Goal: Task Accomplishment & Management: Use online tool/utility

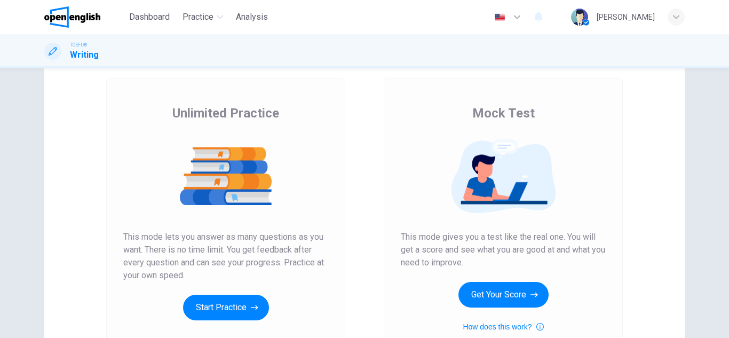
scroll to position [61, 0]
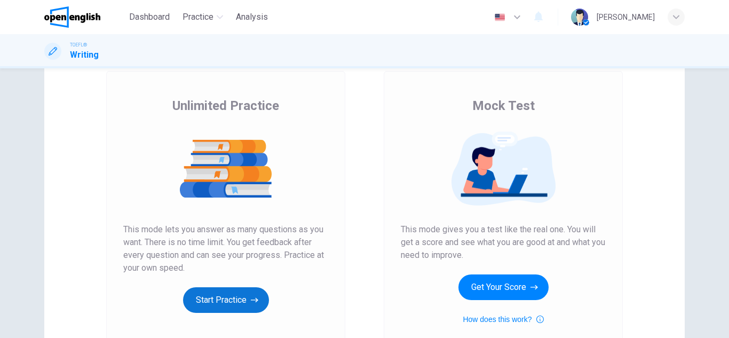
drag, startPoint x: 231, startPoint y: 326, endPoint x: 231, endPoint y: 302, distance: 24.0
click at [231, 302] on div "Unlimited Practice This mode lets you answer as many questions as you want. The…" at bounding box center [225, 213] width 239 height 285
click at [231, 302] on button "Start Practice" at bounding box center [226, 300] width 86 height 26
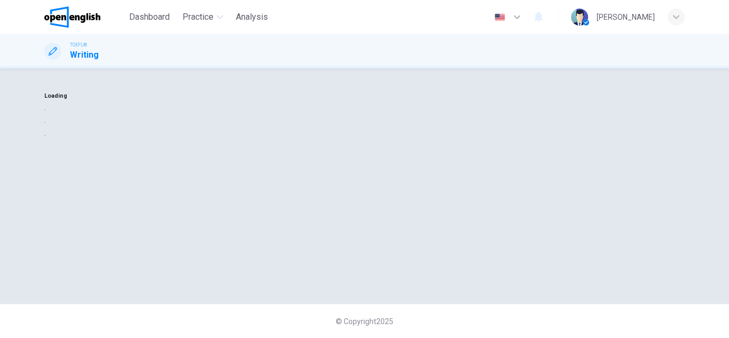
scroll to position [0, 0]
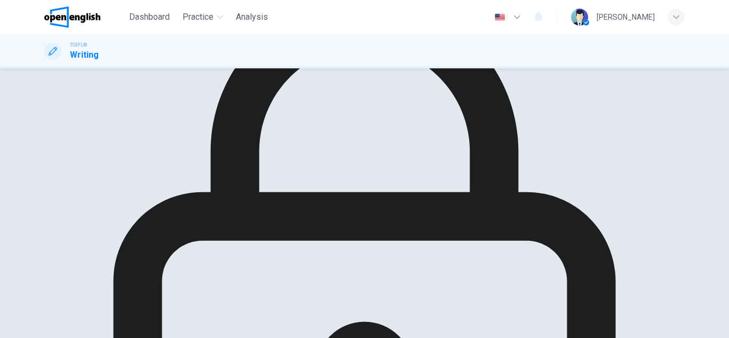
scroll to position [95, 0]
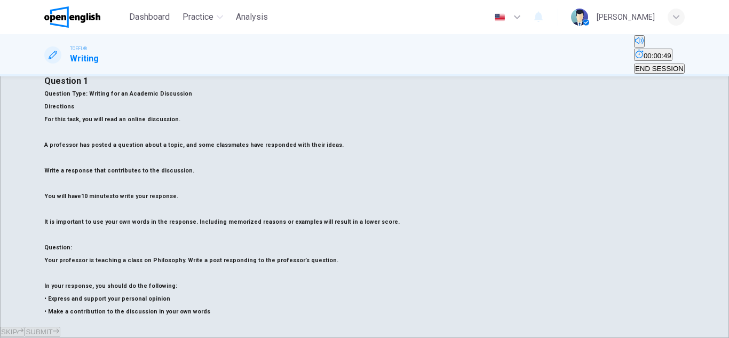
scroll to position [120, 0]
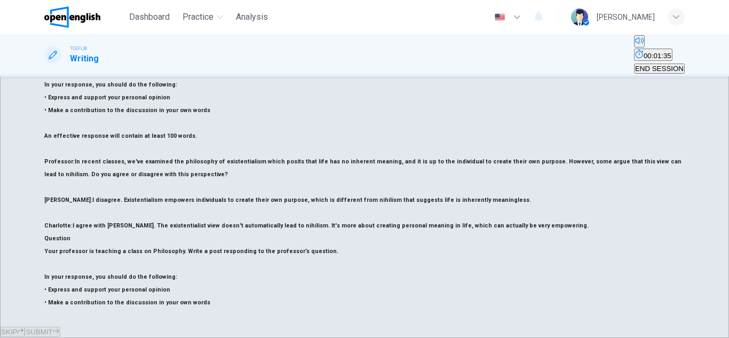
scroll to position [237, 0]
drag, startPoint x: 59, startPoint y: 204, endPoint x: 149, endPoint y: 201, distance: 90.3
drag, startPoint x: 59, startPoint y: 202, endPoint x: 154, endPoint y: 204, distance: 95.5
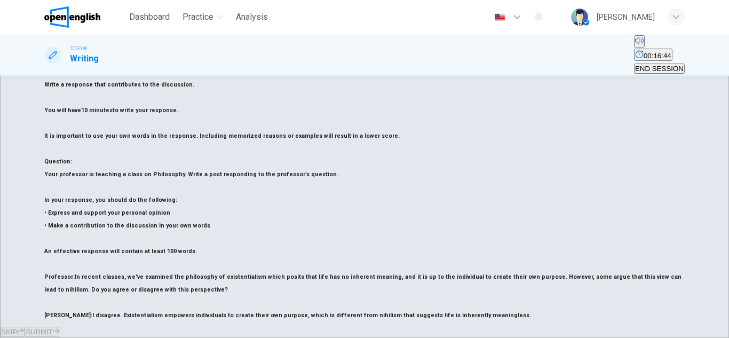
scroll to position [0, 0]
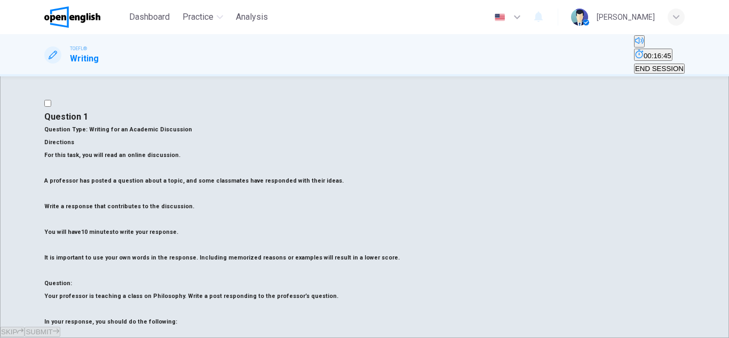
type textarea "**********"
click at [52, 328] on span "SUBMIT" at bounding box center [39, 332] width 27 height 8
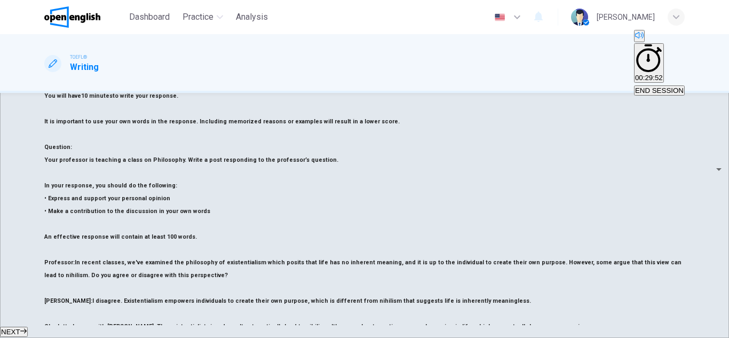
scroll to position [152, 0]
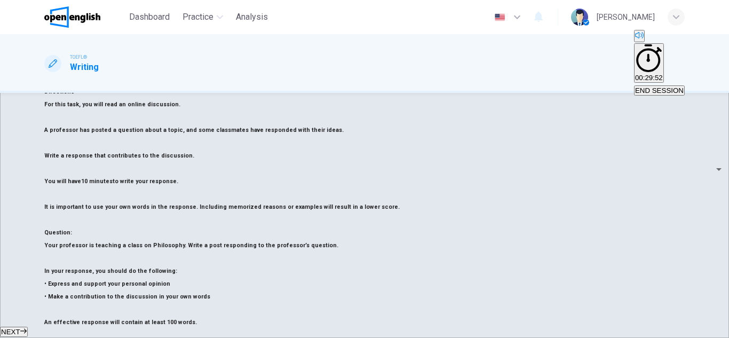
scroll to position [67, 0]
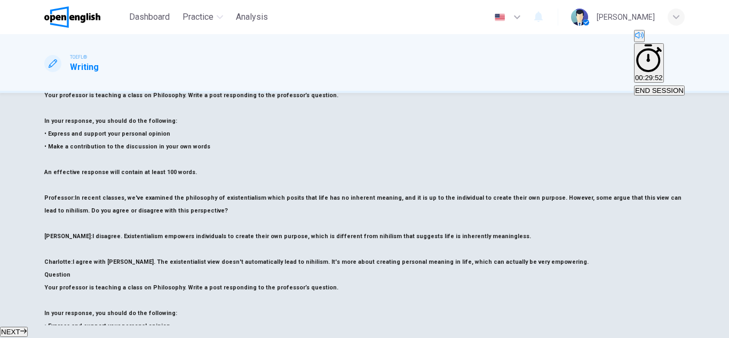
scroll to position [0, 0]
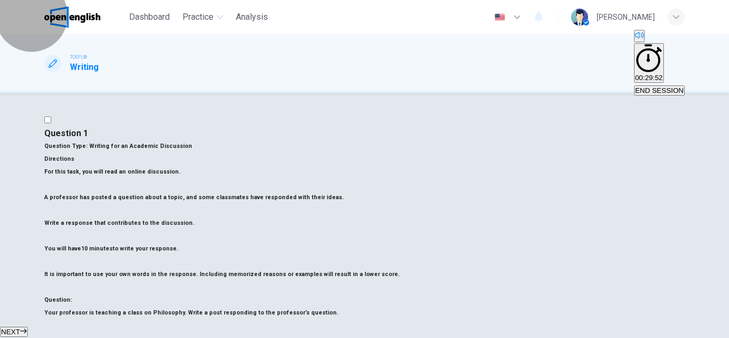
click at [653, 85] on button "END SESSION" at bounding box center [659, 90] width 51 height 10
